Goal: Obtain resource: Download file/media

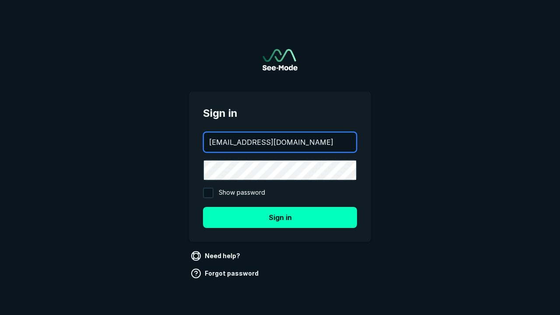
type input "[EMAIL_ADDRESS][DOMAIN_NAME]"
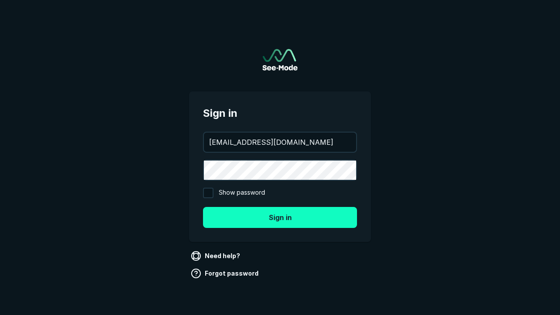
click at [280, 217] on button "Sign in" at bounding box center [280, 217] width 154 height 21
